Goal: Information Seeking & Learning: Learn about a topic

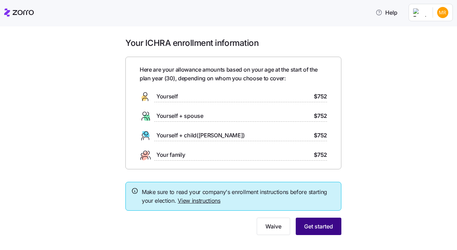
click at [330, 230] on button "Get started" at bounding box center [319, 226] width 46 height 17
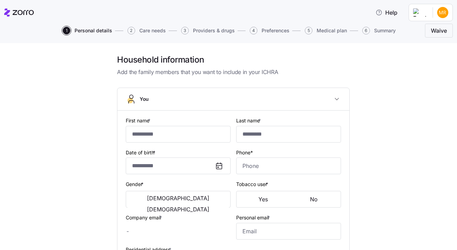
type input "******"
type input "***"
type input "[PERSON_NAME][EMAIL_ADDRESS][PERSON_NAME][DOMAIN_NAME]"
type input "**********"
checkbox input "true"
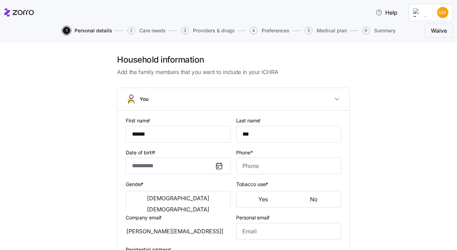
type input "**********"
type input "[PHONE_NUMBER]"
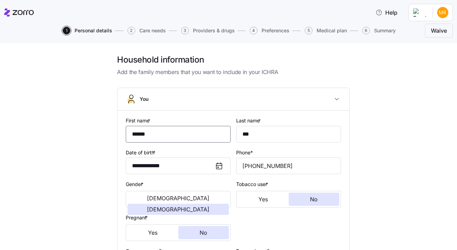
click at [180, 135] on input "******" at bounding box center [178, 134] width 105 height 17
type input "**********"
click at [289, 163] on input "[PHONE_NUMBER]" at bounding box center [288, 166] width 105 height 17
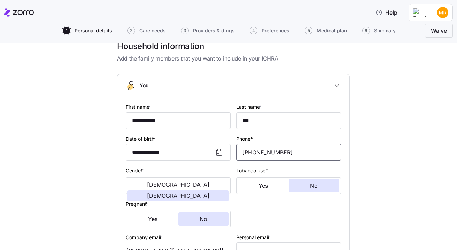
scroll to position [59, 0]
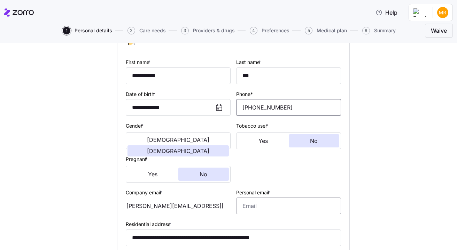
type input "[PHONE_NUMBER]"
click at [313, 204] on input "Personal email *" at bounding box center [288, 206] width 105 height 17
type input "[EMAIL_ADDRESS][DOMAIN_NAME]"
click at [338, 132] on div "Tobacco user * Yes No" at bounding box center [288, 136] width 105 height 28
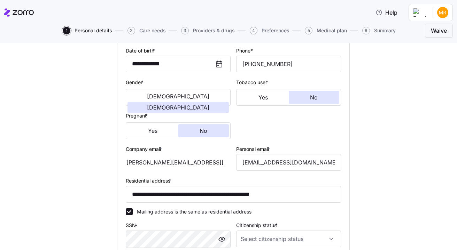
scroll to position [196, 0]
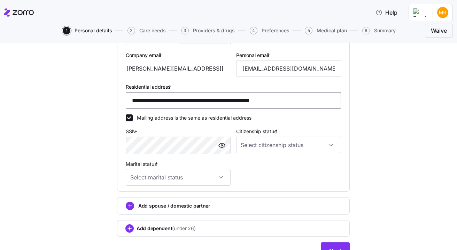
click at [200, 100] on input "**********" at bounding box center [233, 100] width 215 height 17
type input "**********"
click at [324, 143] on input "Citizenship status *" at bounding box center [288, 145] width 105 height 17
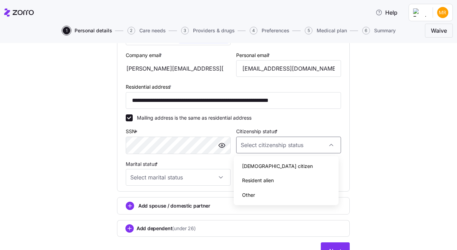
click at [284, 167] on div "[DEMOGRAPHIC_DATA] citizen" at bounding box center [285, 166] width 99 height 15
type input "[DEMOGRAPHIC_DATA] citizen"
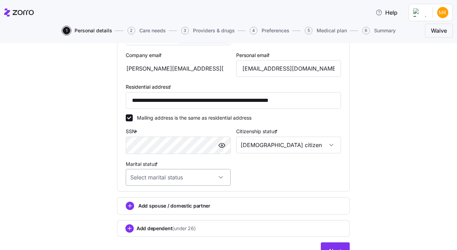
click at [203, 177] on input "Marital status *" at bounding box center [178, 177] width 105 height 17
click at [181, 193] on div "Single" at bounding box center [175, 199] width 99 height 15
type input "Single"
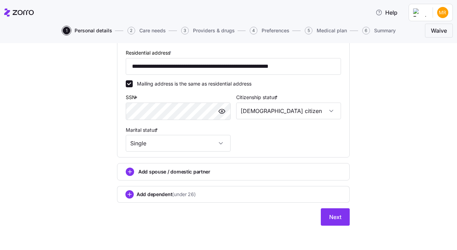
scroll to position [231, 0]
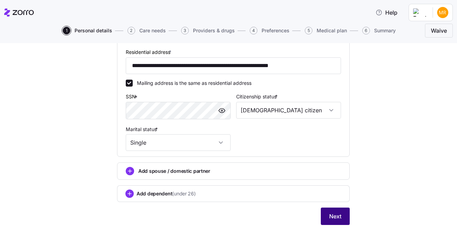
click at [333, 215] on span "Next" at bounding box center [335, 216] width 12 height 8
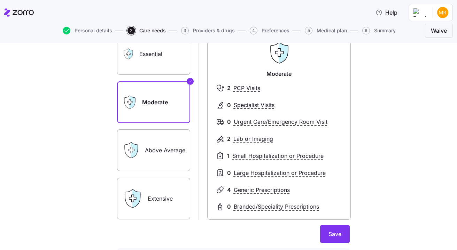
scroll to position [72, 0]
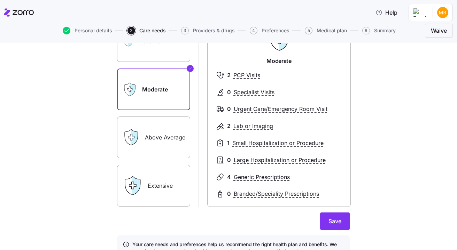
click at [155, 132] on label "Above Average" at bounding box center [153, 138] width 73 height 42
click at [0, 0] on input "Above Average" at bounding box center [0, 0] width 0 height 0
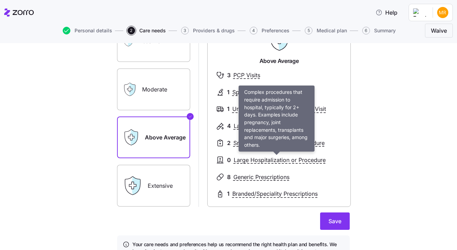
scroll to position [60, 0]
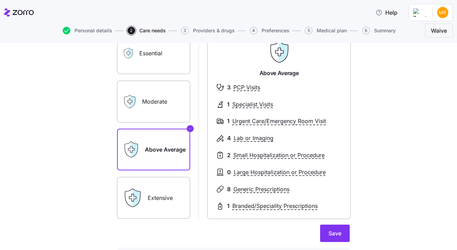
click at [149, 195] on label "Extensive" at bounding box center [153, 198] width 73 height 42
click at [0, 0] on input "Extensive" at bounding box center [0, 0] width 0 height 0
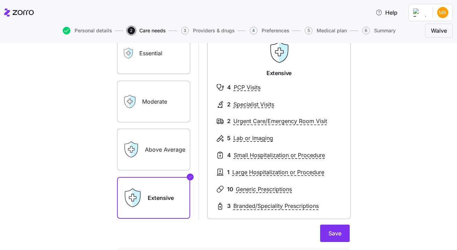
click at [149, 158] on label "Above Average" at bounding box center [153, 150] width 73 height 42
click at [0, 0] on input "Above Average" at bounding box center [0, 0] width 0 height 0
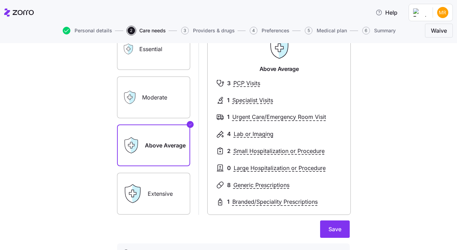
scroll to position [64, 0]
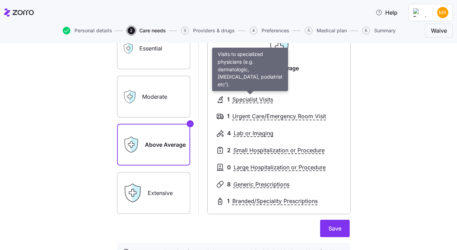
click at [243, 102] on span "Specialist Visits" at bounding box center [252, 99] width 41 height 9
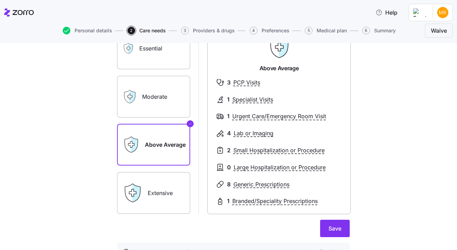
click at [161, 205] on label "Extensive" at bounding box center [153, 193] width 73 height 42
click at [0, 0] on input "Extensive" at bounding box center [0, 0] width 0 height 0
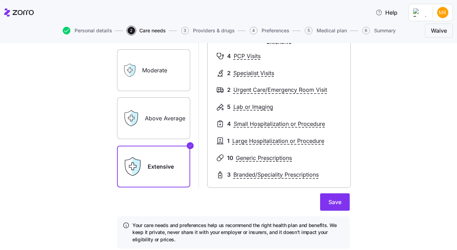
scroll to position [89, 0]
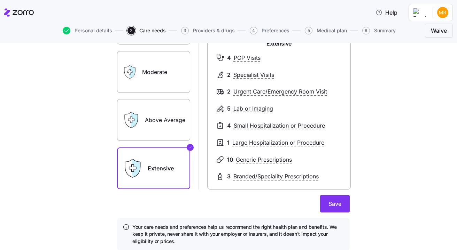
click at [157, 123] on label "Above Average" at bounding box center [153, 120] width 73 height 42
click at [0, 0] on input "Above Average" at bounding box center [0, 0] width 0 height 0
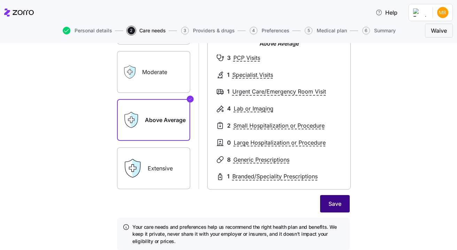
click at [337, 207] on span "Save" at bounding box center [334, 204] width 13 height 8
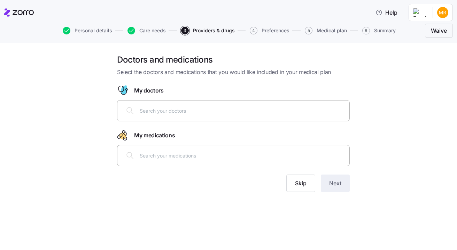
click at [171, 111] on input "text" at bounding box center [242, 111] width 205 height 8
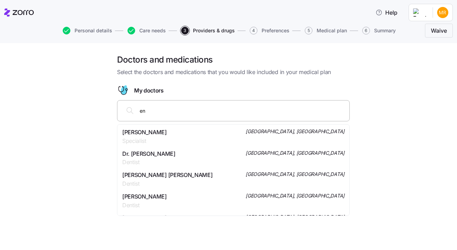
type input "e"
type input "[PERSON_NAME]"
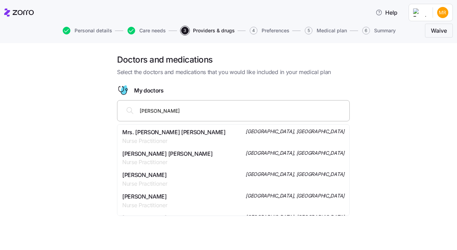
click at [200, 135] on div "Mrs. [PERSON_NAME] [PERSON_NAME] Nurse Practitioner [GEOGRAPHIC_DATA], [GEOGRAP…" at bounding box center [233, 136] width 222 height 17
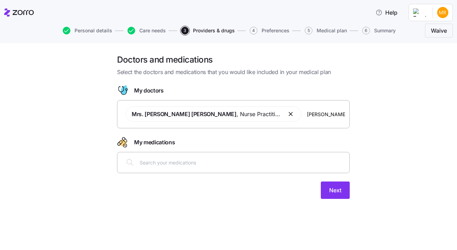
type input "[PERSON_NAME]"
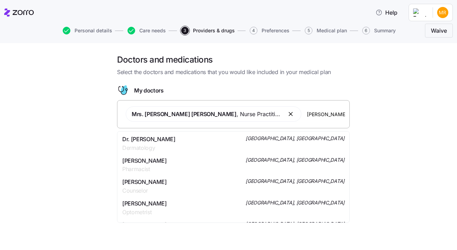
click at [216, 144] on div "Dr. [PERSON_NAME] Dermatology [GEOGRAPHIC_DATA], [GEOGRAPHIC_DATA]" at bounding box center [233, 143] width 222 height 17
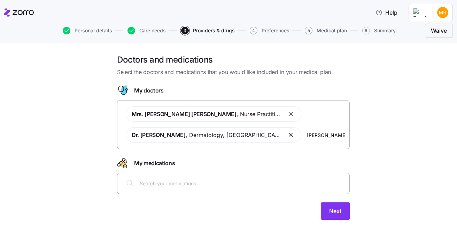
type input "[PERSON_NAME]"
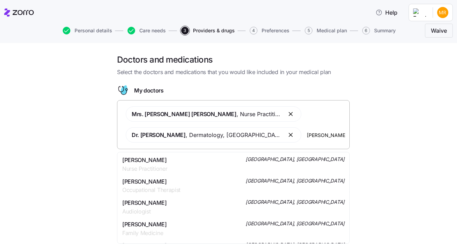
click at [247, 164] on div "[PERSON_NAME] Nurse Practitioner [GEOGRAPHIC_DATA], [GEOGRAPHIC_DATA]" at bounding box center [233, 164] width 222 height 17
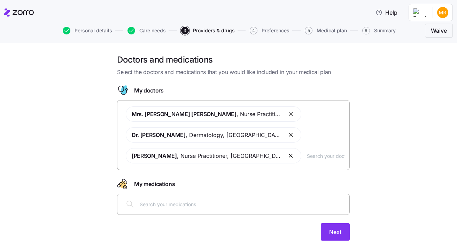
click at [263, 205] on input "text" at bounding box center [242, 205] width 205 height 8
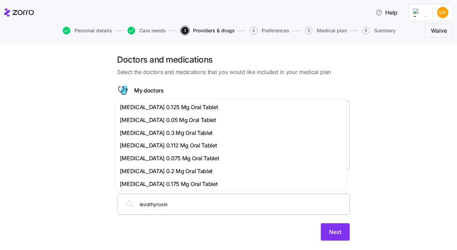
type input "[MEDICAL_DATA]"
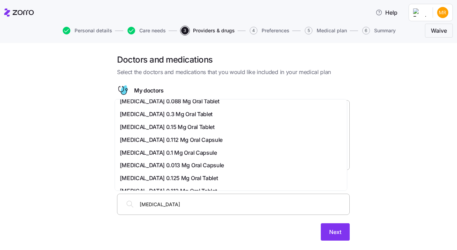
scroll to position [123, 0]
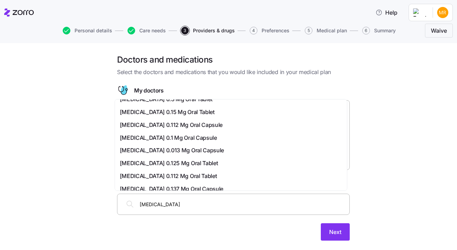
click at [196, 176] on span "[MEDICAL_DATA] 0.112 Mg Oral Tablet" at bounding box center [168, 176] width 97 height 9
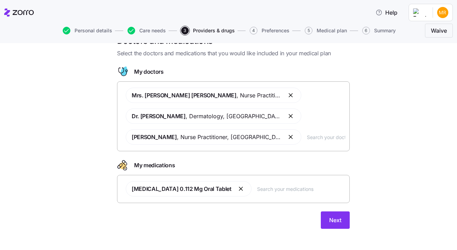
scroll to position [23, 0]
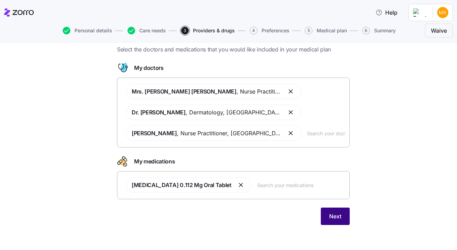
click at [330, 220] on span "Next" at bounding box center [335, 216] width 12 height 8
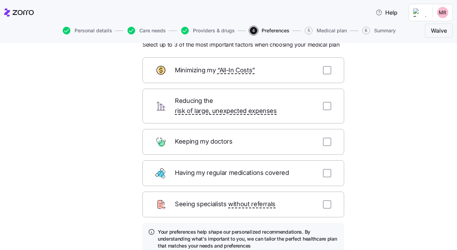
scroll to position [29, 0]
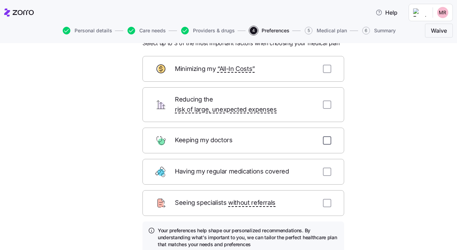
click at [326, 137] on input "checkbox" at bounding box center [327, 141] width 8 height 8
checkbox input "true"
click at [323, 168] on input "checkbox" at bounding box center [327, 172] width 8 height 8
checkbox input "true"
click at [326, 101] on input "checkbox" at bounding box center [327, 105] width 8 height 8
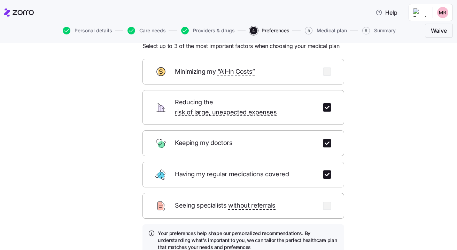
scroll to position [25, 0]
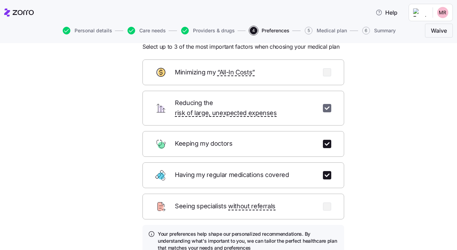
click at [323, 104] on input "checkbox" at bounding box center [327, 108] width 8 height 8
checkbox input "false"
click at [323, 71] on input "checkbox" at bounding box center [327, 72] width 8 height 8
checkbox input "true"
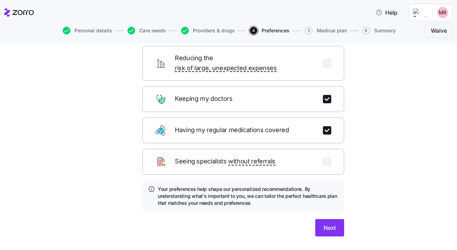
scroll to position [69, 0]
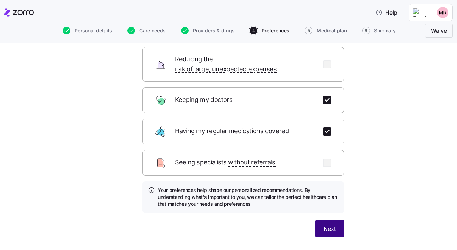
click at [333, 225] on span "Next" at bounding box center [330, 229] width 12 height 8
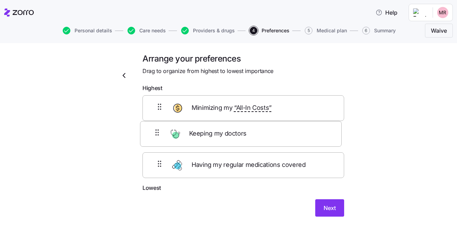
scroll to position [1, 0]
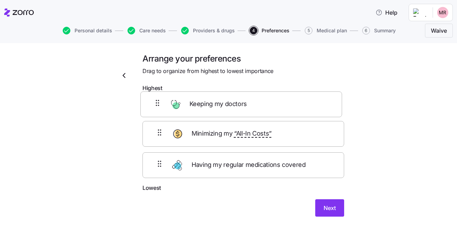
drag, startPoint x: 155, startPoint y: 133, endPoint x: 155, endPoint y: 100, distance: 33.1
click at [155, 100] on div "Minimizing my “All-In Costs” Keeping my doctors Having my regular medications c…" at bounding box center [243, 139] width 202 height 88
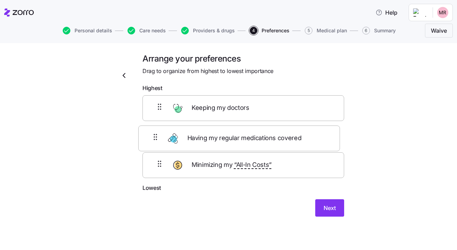
drag, startPoint x: 158, startPoint y: 173, endPoint x: 156, endPoint y: 138, distance: 35.2
click at [156, 138] on div "Keeping my doctors Minimizing my “All-In Costs” Having my regular medications c…" at bounding box center [243, 139] width 202 height 88
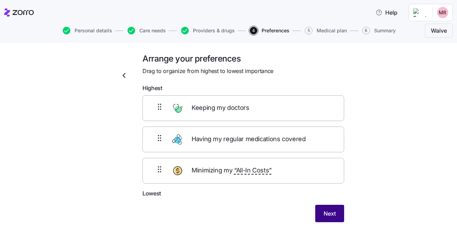
click at [333, 215] on button "Next" at bounding box center [329, 213] width 29 height 17
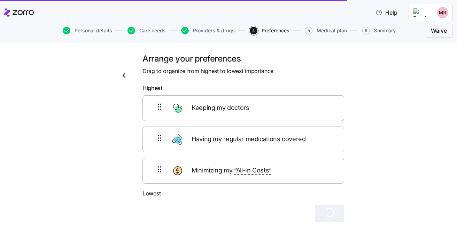
scroll to position [7, 0]
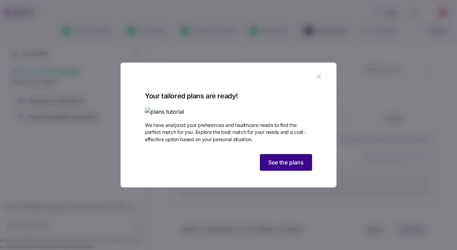
click at [285, 167] on span "See the plans" at bounding box center [286, 162] width 36 height 8
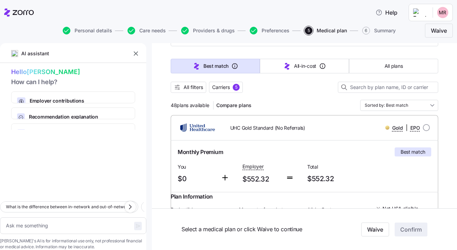
scroll to position [48, 0]
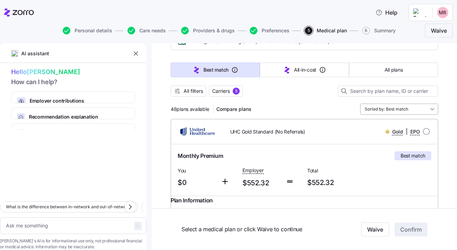
click at [425, 109] on input "Sorted by: Best match" at bounding box center [399, 109] width 78 height 11
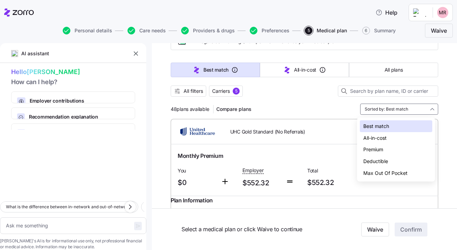
click at [406, 152] on div "Premium" at bounding box center [396, 150] width 72 height 12
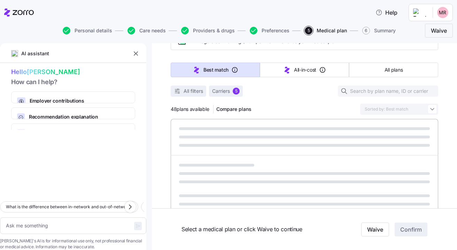
type textarea "x"
type input "Sorted by: Premium"
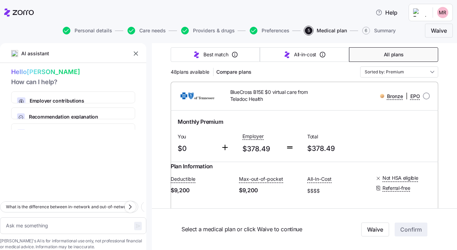
scroll to position [75, 0]
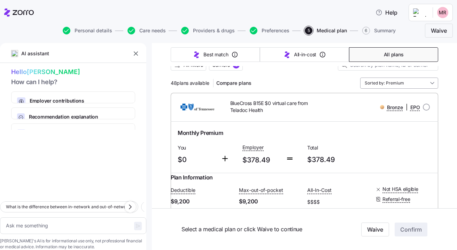
click at [416, 88] on input "Sorted by: Premium" at bounding box center [399, 83] width 78 height 11
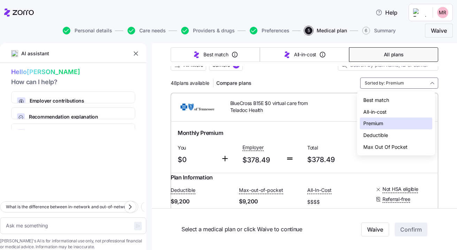
click at [408, 97] on div "Best match" at bounding box center [396, 100] width 72 height 12
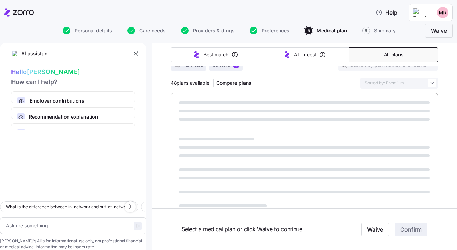
type textarea "x"
type input "Sorted by: Best match"
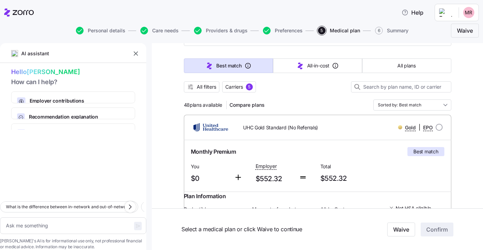
scroll to position [53, 0]
click at [441, 107] on input "Sorted by: Best match" at bounding box center [412, 104] width 78 height 11
click at [442, 105] on div "Sorted by: Best match" at bounding box center [412, 104] width 78 height 11
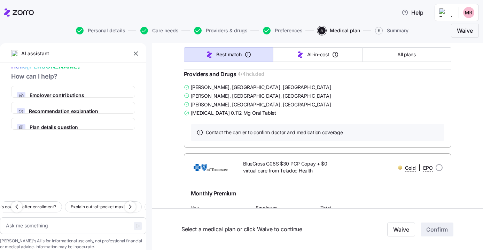
scroll to position [282, 0]
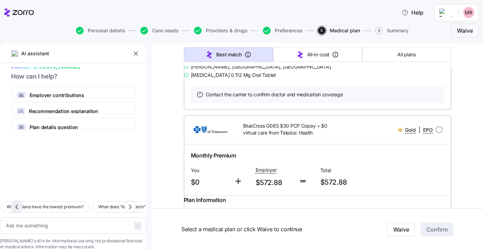
click at [18, 203] on icon "button" at bounding box center [17, 207] width 8 height 8
click at [91, 218] on textarea at bounding box center [73, 226] width 146 height 17
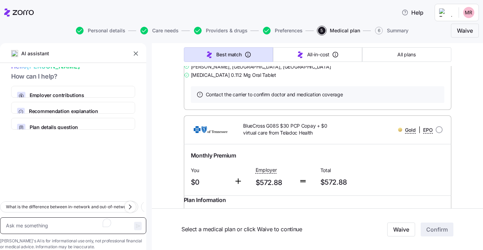
type textarea "x"
type textarea "I"
type textarea "x"
type textarea "I w"
type textarea "x"
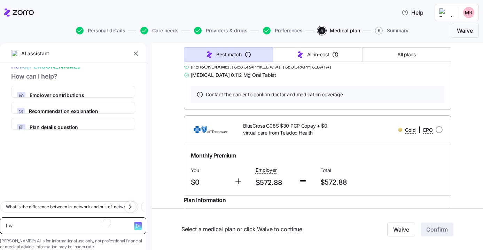
type textarea "I wa"
type textarea "x"
type textarea "I want"
type textarea "x"
type textarea "I want"
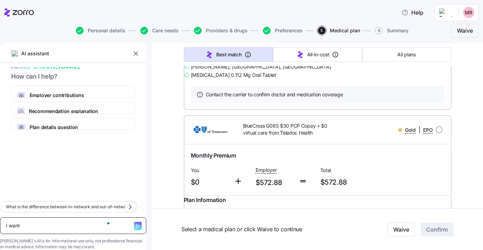
type textarea "x"
type textarea "I want t"
type textarea "x"
type textarea "I want the"
type textarea "x"
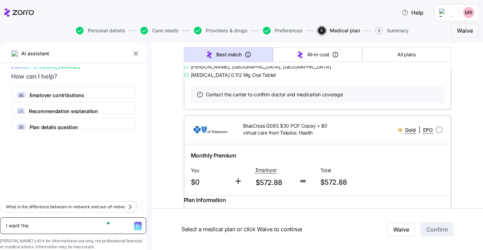
type textarea "I want the"
type textarea "x"
type textarea "I want the b"
type textarea "x"
type textarea "I want the be"
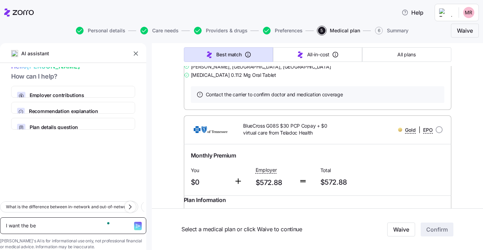
type textarea "x"
type textarea "I want the bes"
type textarea "x"
type textarea "I want the best"
type textarea "x"
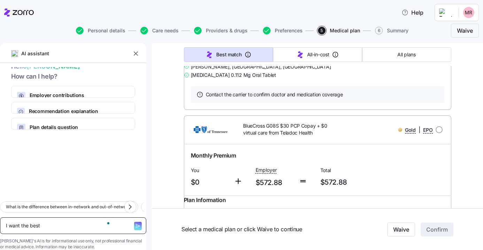
type textarea "I want the best"
type textarea "x"
type textarea "I want the best p"
type textarea "x"
type textarea "I want the best pa"
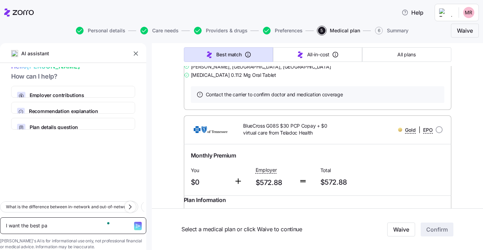
type textarea "x"
type textarea "I want the best pan"
type textarea "x"
type textarea "I want the best pan"
type textarea "x"
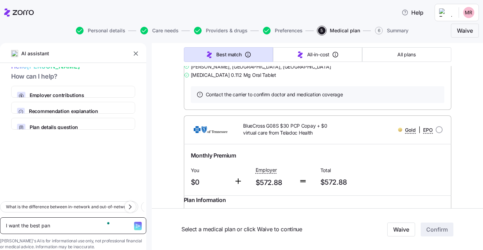
type textarea "I want the best pan"
type textarea "x"
type textarea "I want the best pa"
type textarea "x"
type textarea "I want the best p"
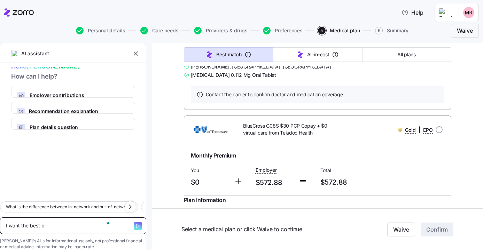
type textarea "x"
type textarea "I want the best pl"
type textarea "x"
type textarea "I want the best pla"
type textarea "x"
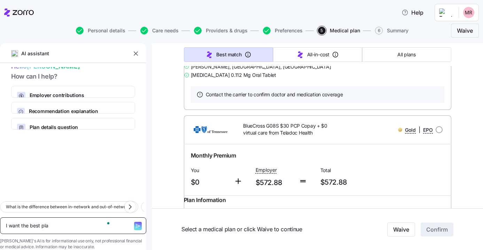
type textarea "I want the best plan"
type textarea "x"
type textarea "I want the best plan"
type textarea "x"
type textarea "I want the best plan t"
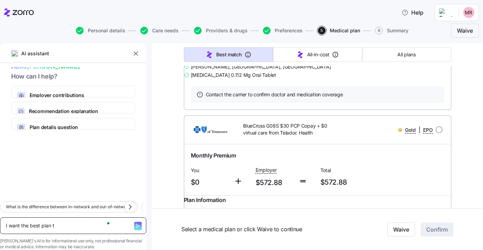
type textarea "x"
type textarea "I want the best plan th"
type textarea "x"
type textarea "I want the best plan tha"
type textarea "x"
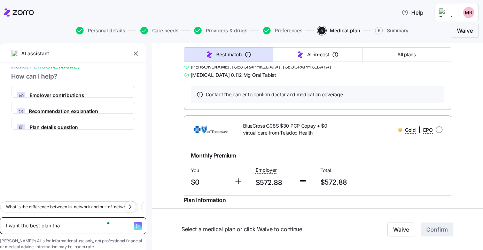
type textarea "I want the best plan that"
type textarea "x"
type textarea "I want the best plan that'"
type textarea "x"
type textarea "I want the best plan that's"
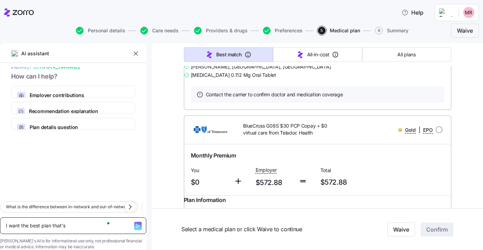
type textarea "x"
type textarea "I want the best plan that's o"
type textarea "x"
type textarea "I want the best plan that's ou"
type textarea "x"
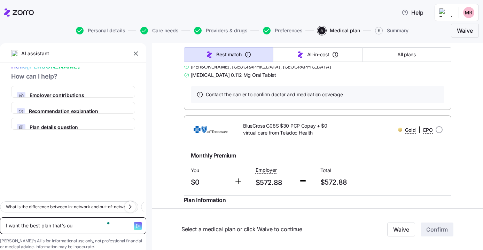
type textarea "I want the best plan that's out"
type textarea "x"
type textarea "I want the best plan that's out"
type textarea "x"
type textarea "I want the best plan that's out t"
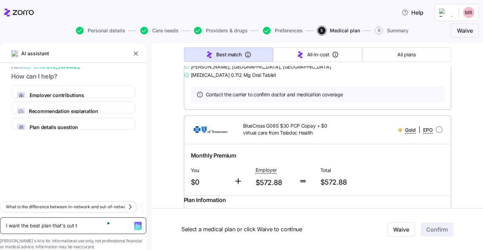
type textarea "x"
type textarea "I want the best plan that's out th"
type textarea "x"
type textarea "I want the best plan that's out the"
type textarea "x"
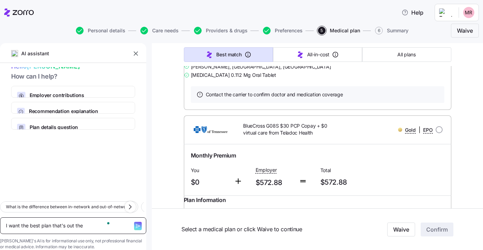
type textarea "I want the best plan that's out ther"
type textarea "x"
type textarea "I want the best plan that's out there"
type textarea "x"
type textarea "I want the best plan that's out there."
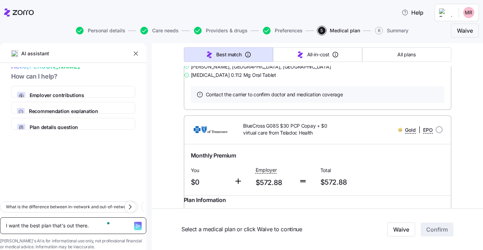
type textarea "x"
type textarea "I want the best plan that's out there. w"
type textarea "x"
type textarea "I want the best plan that's out there. wh"
type textarea "x"
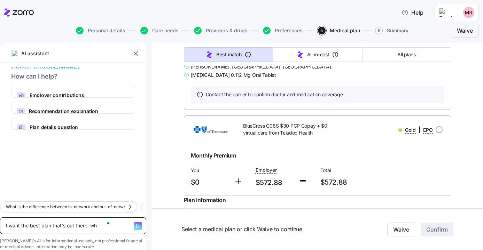
type textarea "I want the best plan that's out there. whi"
type textarea "x"
type textarea "I want the best plan that's out there. whic"
type textarea "x"
type textarea "I want the best plan that's out there. which"
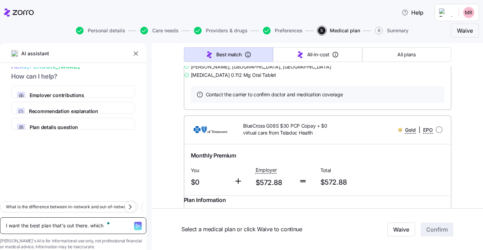
type textarea "x"
type textarea "I want the best plan that's out there. which"
type textarea "x"
type textarea "I want the best plan that's out there. which o"
type textarea "x"
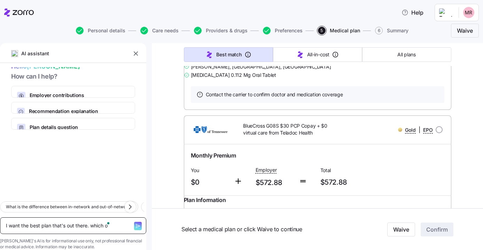
type textarea "I want the best plan that's out there. which of"
type textarea "x"
type textarea "I want the best plan that's out there. which of m"
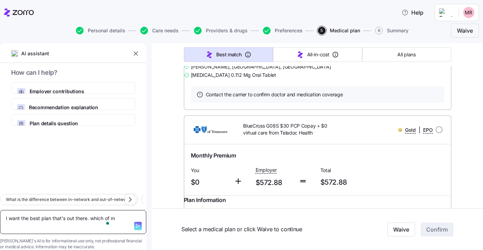
type textarea "x"
type textarea "I want the best plan that's out there. which of my"
type textarea "x"
type textarea "I want the best plan that's out there. which of my"
type textarea "x"
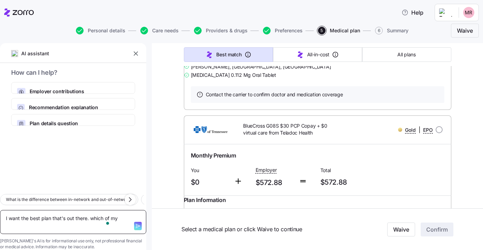
type textarea "I want the best plan that's out there. which of my o"
type textarea "x"
type textarea "I want the best plan that's out there. which of my op"
type textarea "x"
type textarea "I want the best plan that's out there. which of my opt"
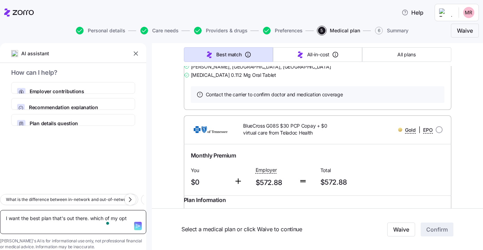
type textarea "x"
type textarea "I want the best plan that's out there. which of my optio"
type textarea "x"
type textarea "I want the best plan that's out there. which of my option"
type textarea "x"
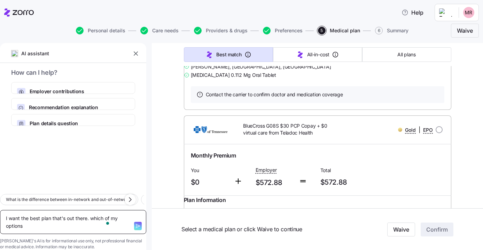
type textarea "I want the best plan that's out there. which of my options"
type textarea "x"
type textarea "I want the best plan that's out there. which of my options is"
type textarea "x"
type textarea "I want the best plan that's out there. which of my options is"
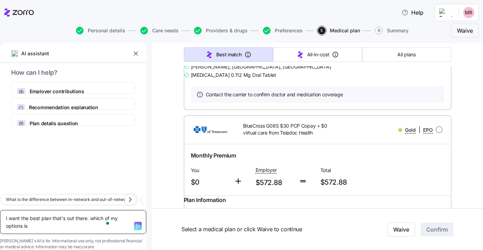
type textarea "x"
type textarea "I want the best plan that's out there. which of my options is t"
type textarea "x"
type textarea "I want the best plan that's out there. which of my options is th"
type textarea "x"
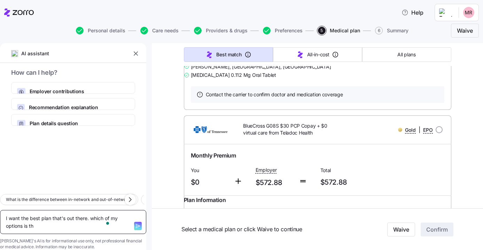
type textarea "I want the best plan that's out there. which of my options is tha"
type textarea "x"
type textarea "I want the best plan that's out there. which of my options is that"
type textarea "x"
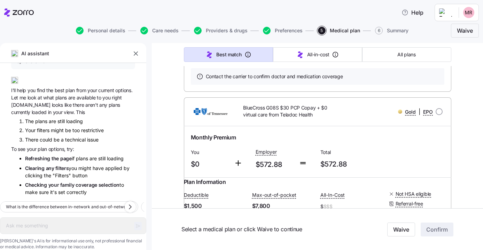
scroll to position [315, 0]
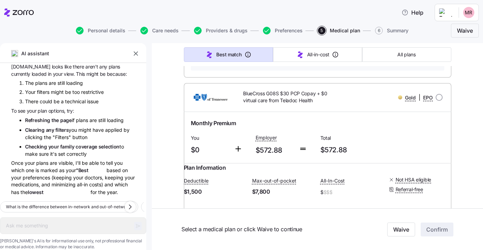
type textarea "x"
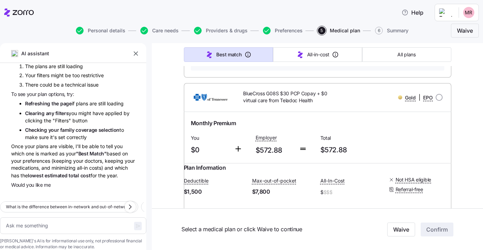
scroll to position [109, 0]
click at [138, 52] on icon "button" at bounding box center [135, 53] width 7 height 7
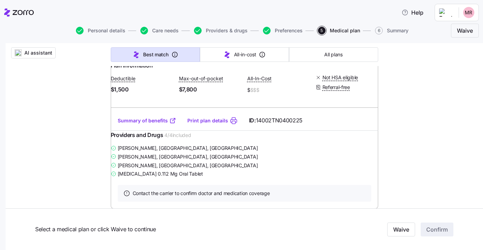
scroll to position [431, 0]
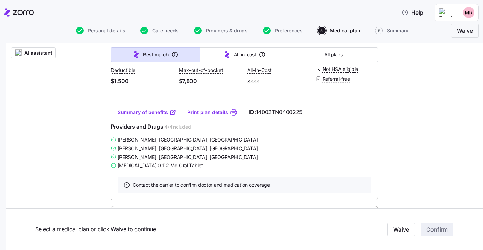
click at [156, 116] on link "Summary of benefits" at bounding box center [147, 112] width 59 height 7
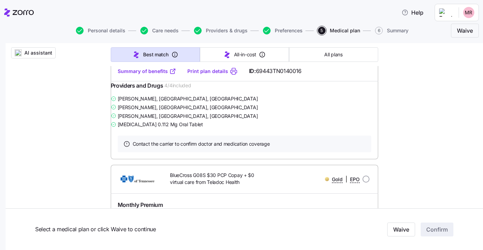
scroll to position [234, 0]
